Goal: Transaction & Acquisition: Purchase product/service

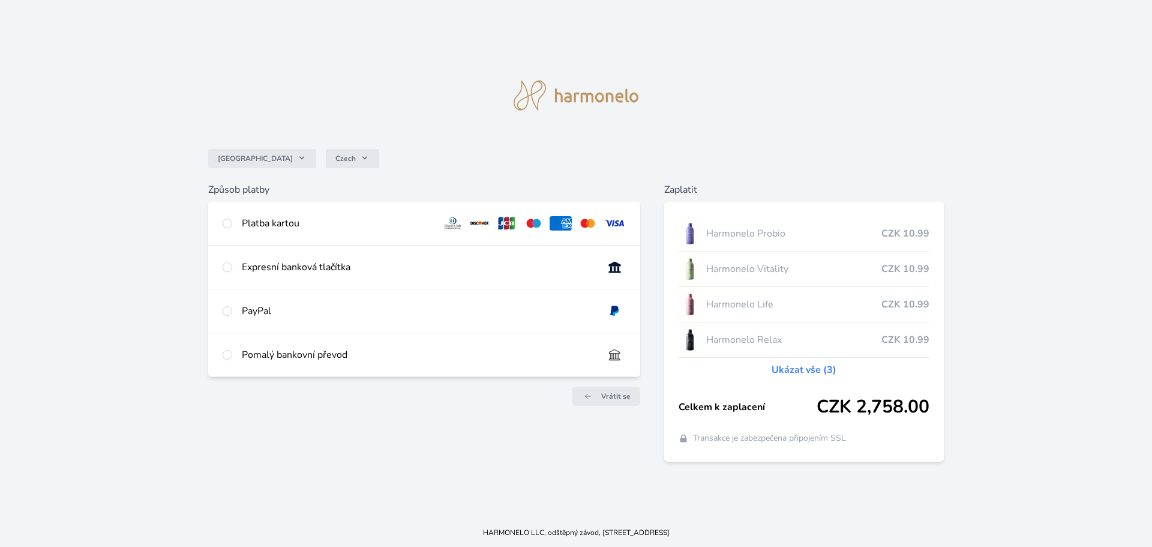
click at [272, 224] on div "Platba kartou" at bounding box center [337, 223] width 191 height 14
radio input "true"
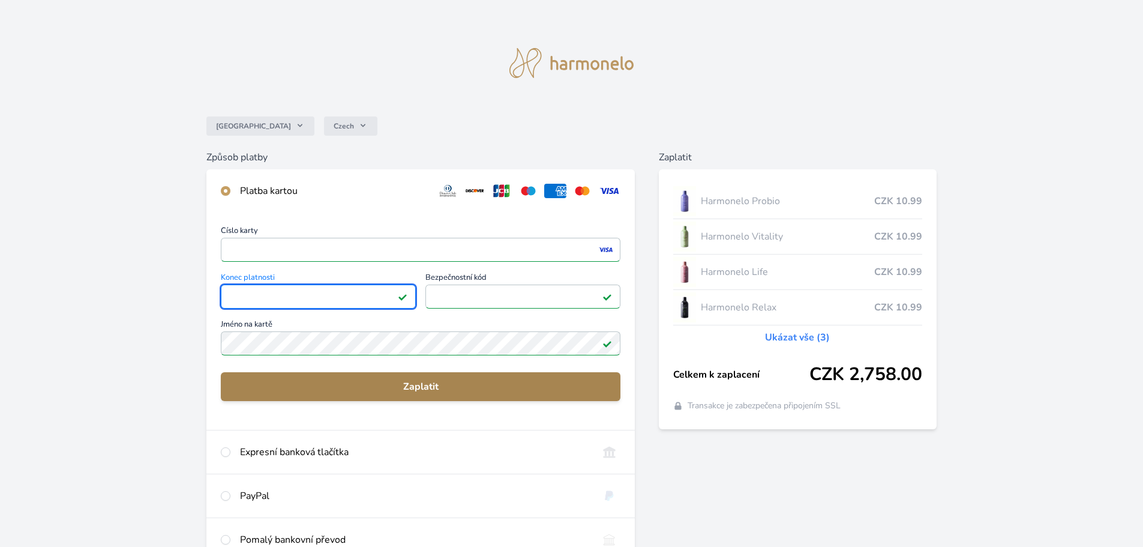
click at [466, 389] on span "Zaplatit" at bounding box center [420, 386] width 380 height 14
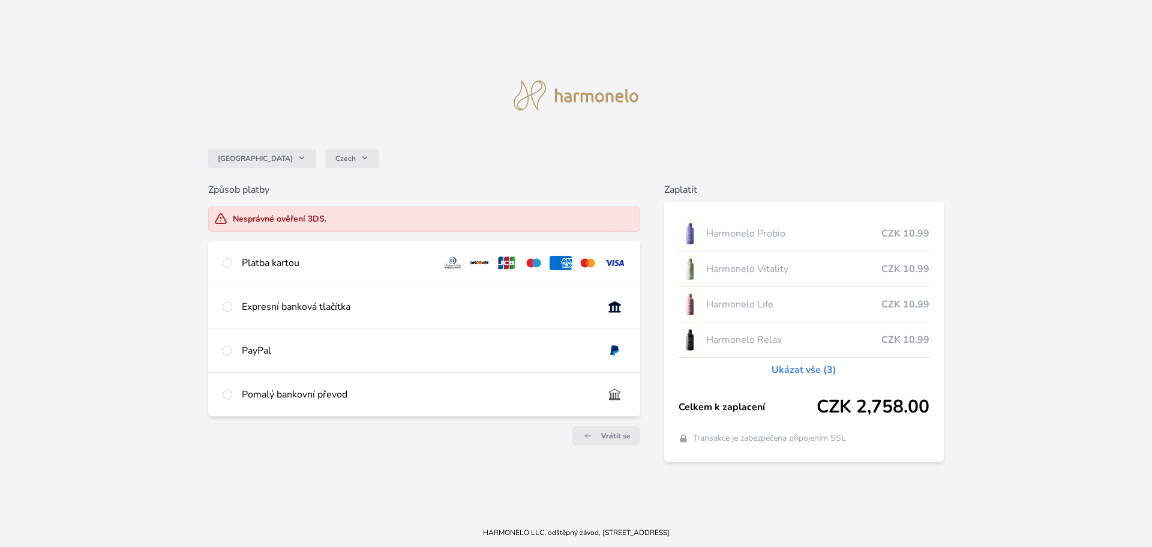
click at [393, 137] on div "Česko Czech" at bounding box center [576, 158] width 736 height 48
click at [614, 439] on span "Vrátit se" at bounding box center [615, 436] width 29 height 10
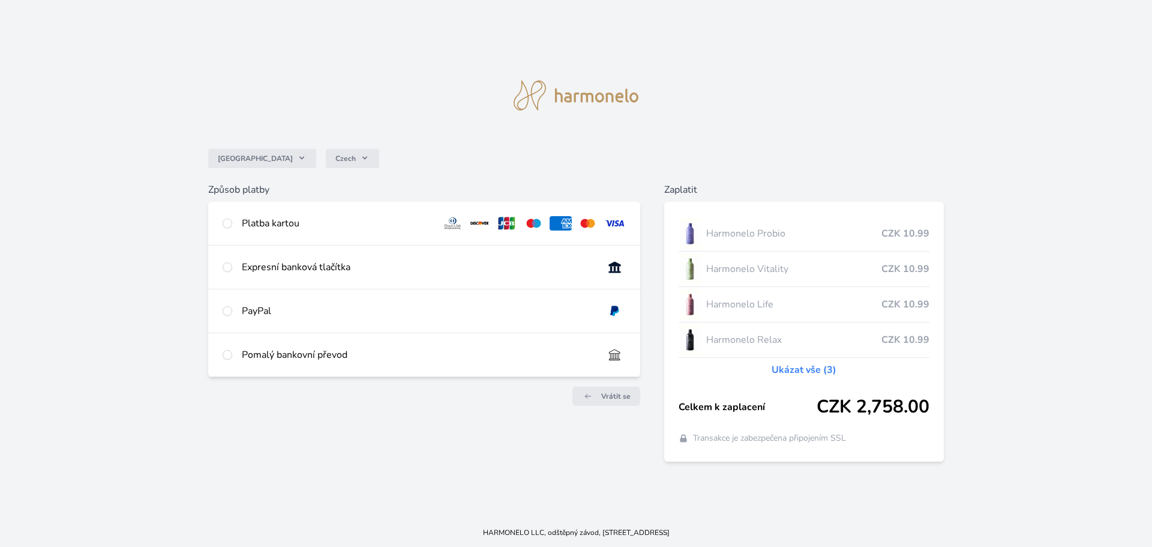
click at [268, 223] on div "Platba kartou" at bounding box center [337, 223] width 191 height 14
radio input "true"
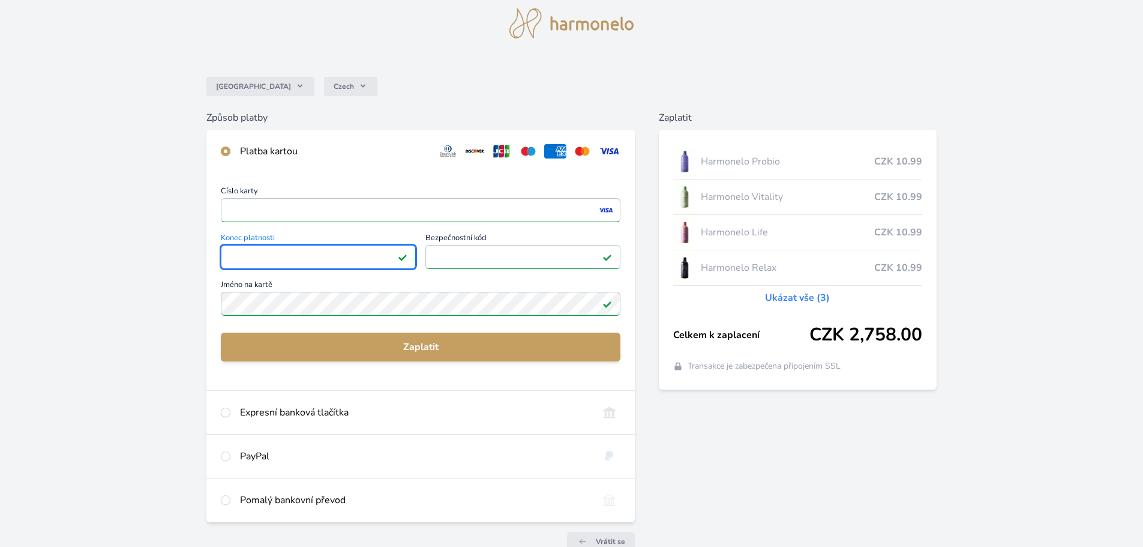
scroll to position [106, 0]
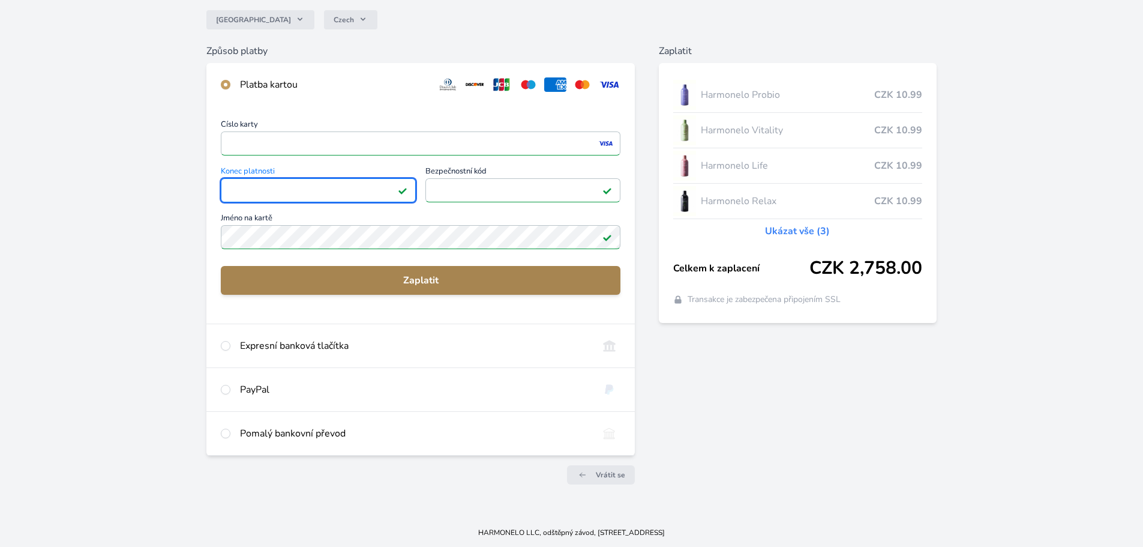
click at [449, 279] on span "Zaplatit" at bounding box center [420, 280] width 380 height 14
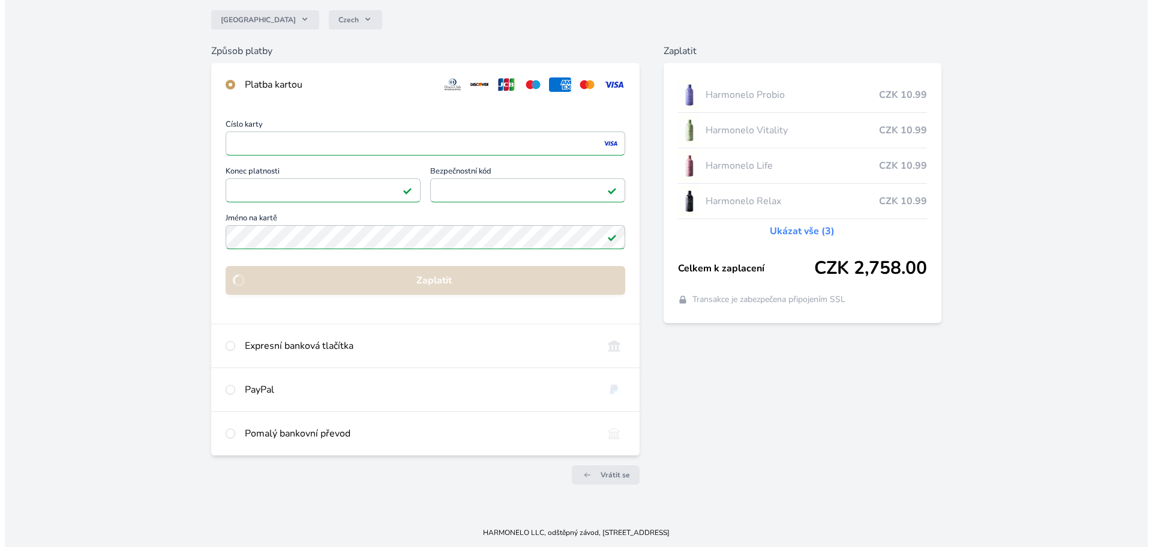
scroll to position [0, 0]
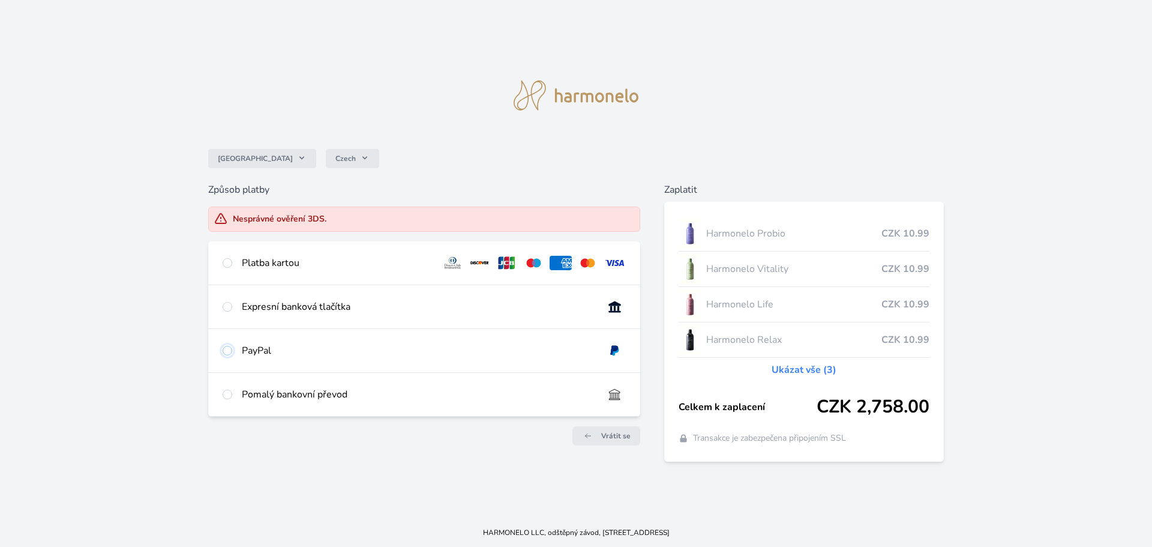
click at [229, 350] on input "radio" at bounding box center [228, 351] width 10 height 10
radio input "true"
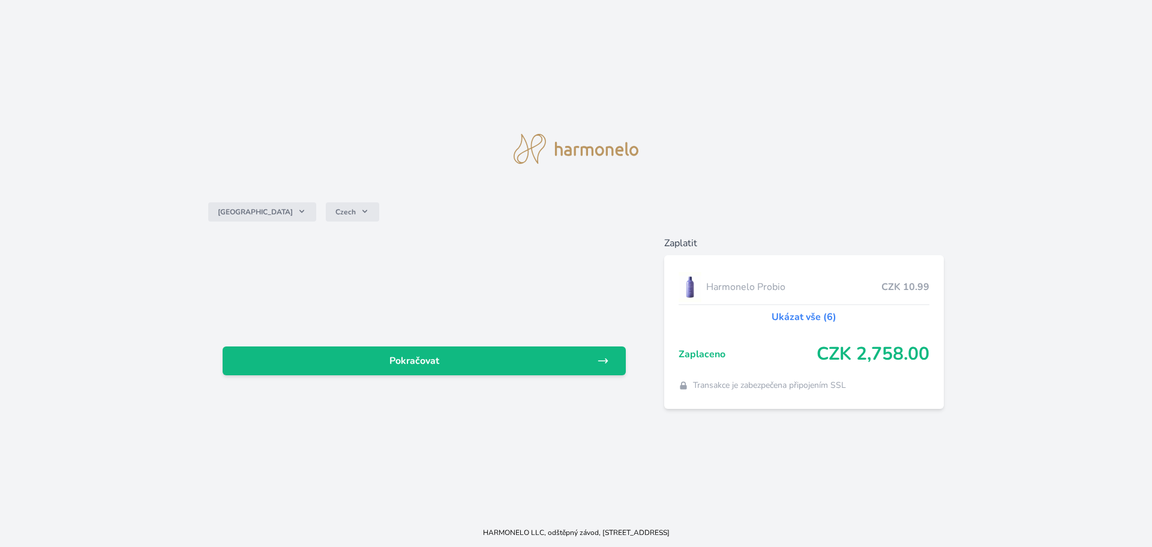
click at [219, 106] on div "Česko Czech Pokračovat Zaplatit Harmonelo Probio CZK 10.99 Ukázat vše (6) Zapla…" at bounding box center [576, 259] width 1152 height 518
click at [645, 415] on div "Česko Czech Pokračovat Zaplatit Harmonelo Probio CZK 10.99 Ukázat vše (6) Zapla…" at bounding box center [576, 259] width 1152 height 518
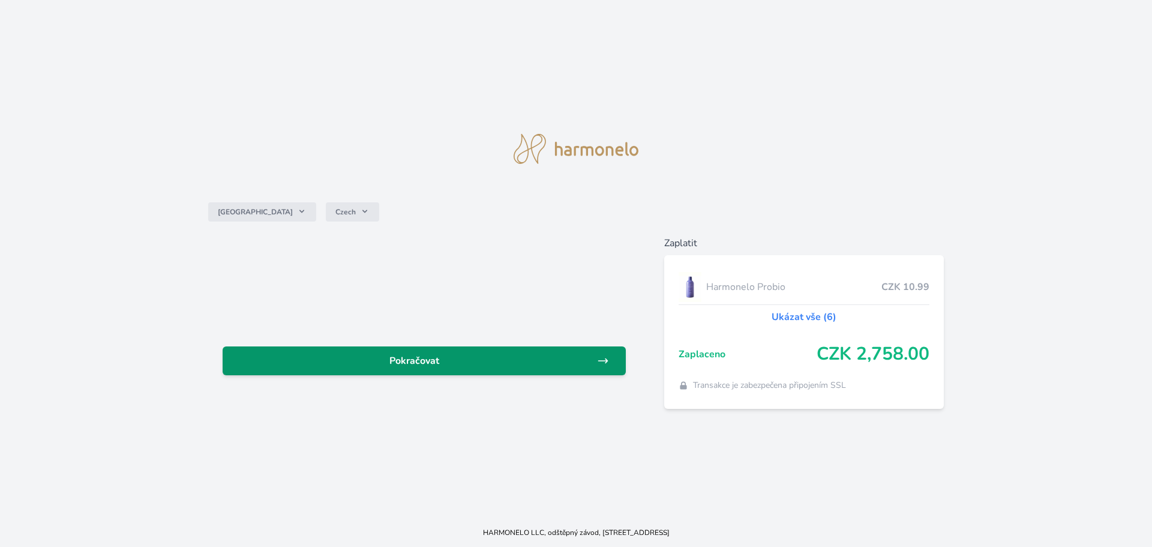
click at [545, 365] on span "Pokračovat" at bounding box center [414, 360] width 365 height 14
